Goal: Find contact information: Find contact information

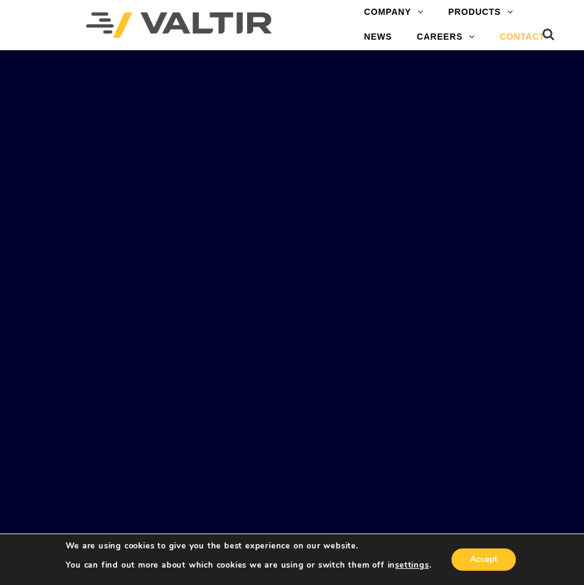
click at [515, 37] on link "CONTACT" at bounding box center [523, 37] width 70 height 25
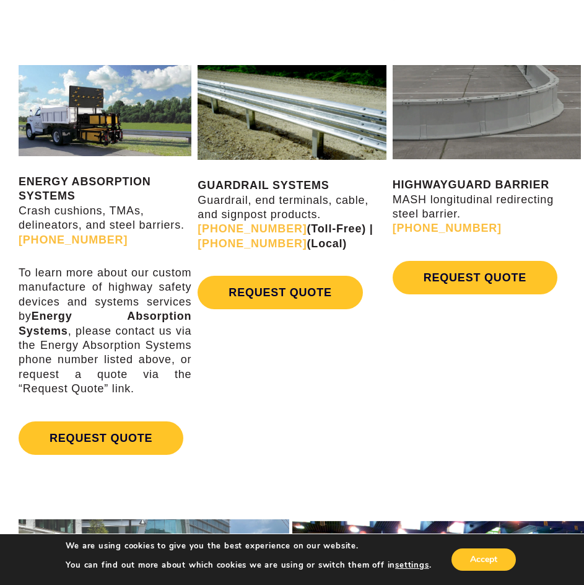
click at [293, 367] on div "ENERGY ABSORPTION SYSTEMS Crash cushions, TMAs, delineators, and steel barriers…" at bounding box center [292, 264] width 584 height 442
